Goal: Find specific page/section: Find specific page/section

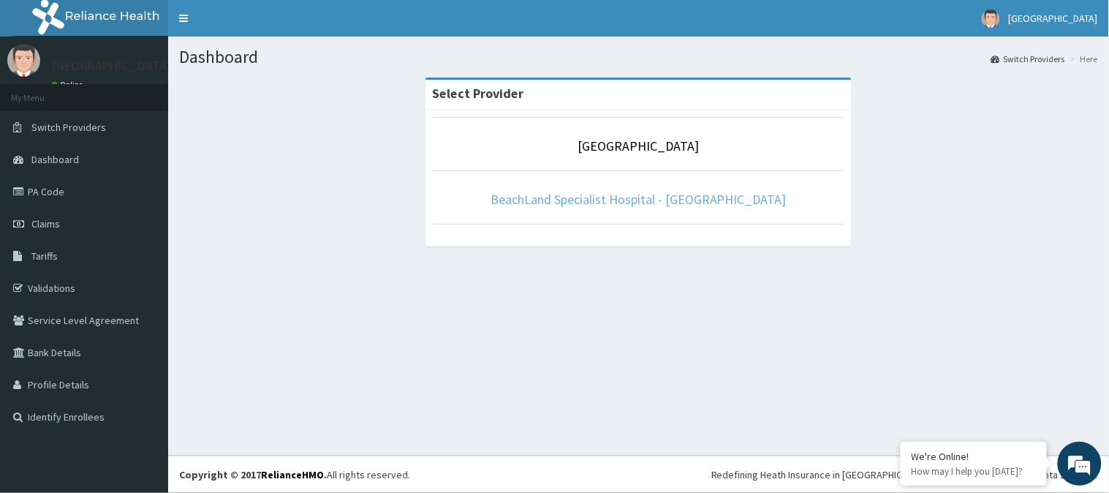
click at [645, 203] on link "BeachLand Specialist Hospital - [GEOGRAPHIC_DATA]" at bounding box center [638, 199] width 296 height 17
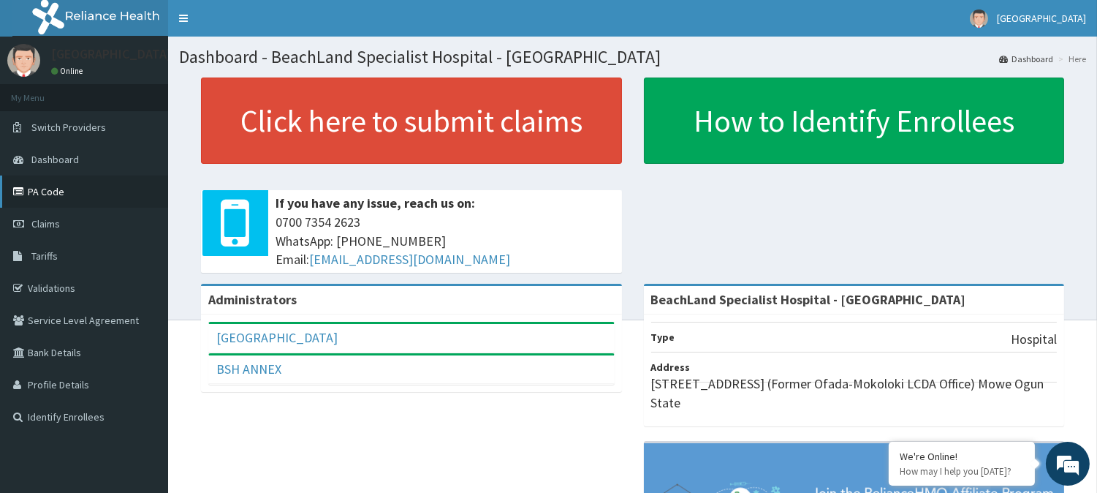
click at [42, 188] on link "PA Code" at bounding box center [84, 191] width 168 height 32
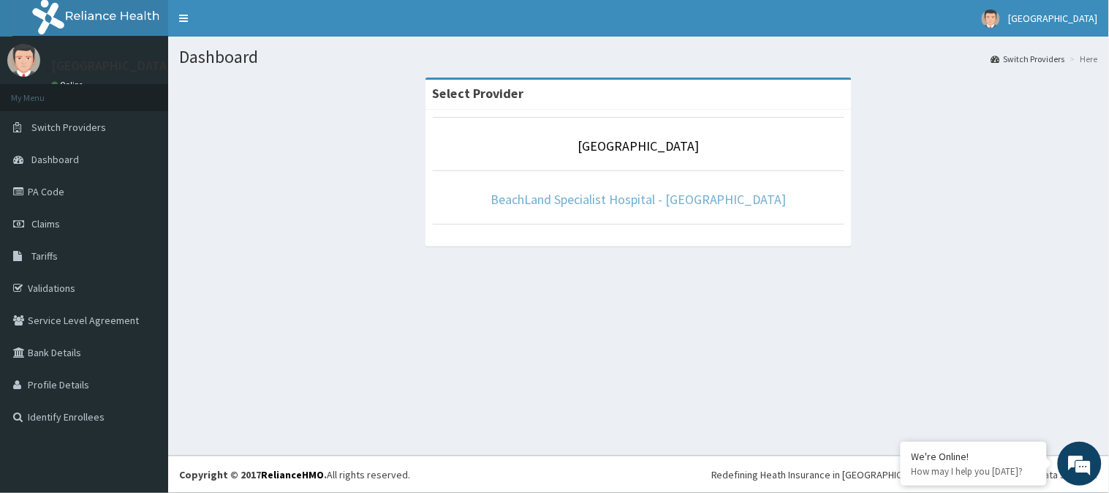
click at [634, 206] on link "BeachLand Specialist Hospital - [GEOGRAPHIC_DATA]" at bounding box center [638, 199] width 296 height 17
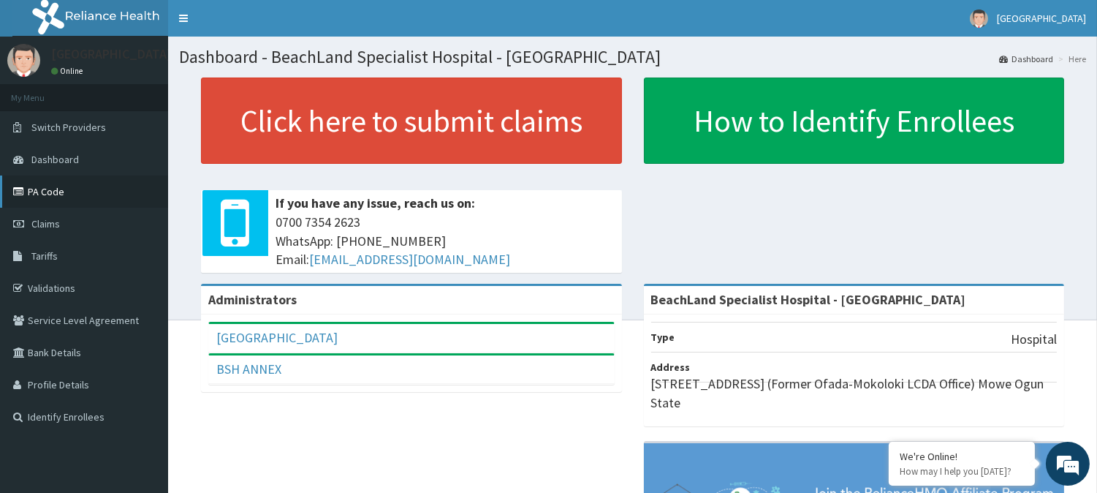
click at [50, 193] on link "PA Code" at bounding box center [84, 191] width 168 height 32
